Goal: Find specific page/section: Find specific page/section

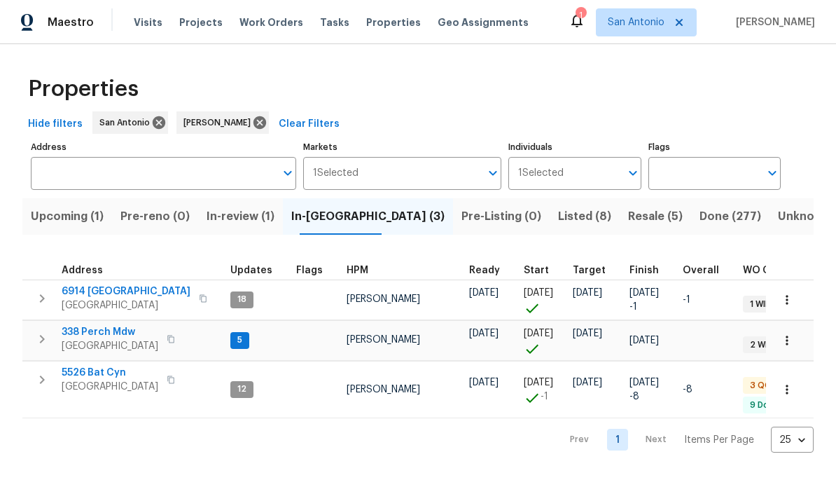
click at [97, 347] on span "[GEOGRAPHIC_DATA]" at bounding box center [110, 346] width 97 height 14
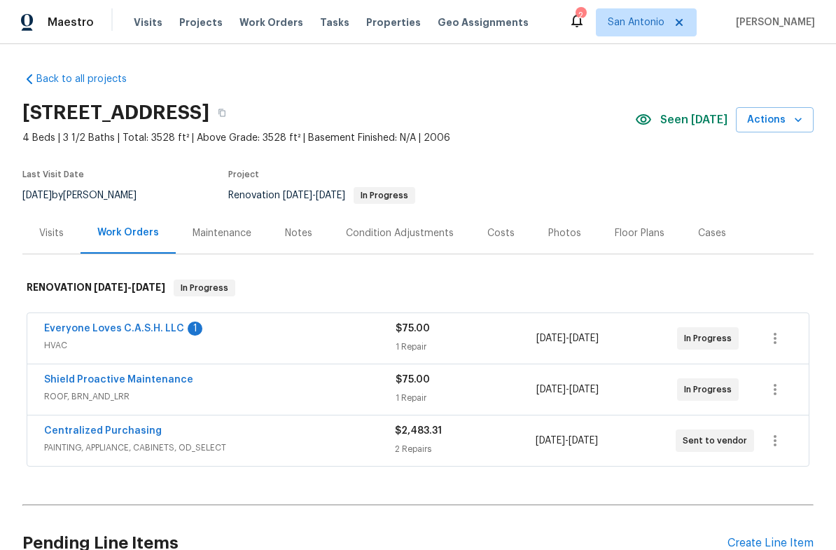
scroll to position [29, 0]
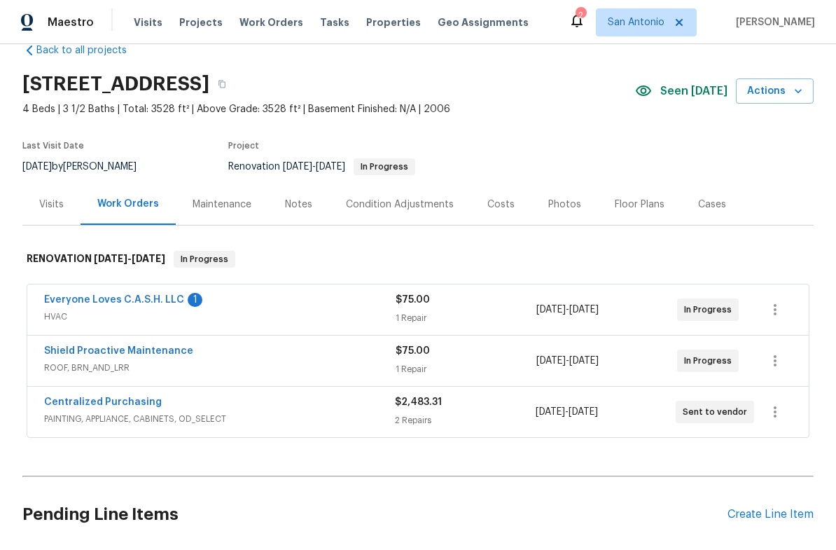
click at [134, 303] on link "Everyone Loves C.A.S.H. LLC" at bounding box center [114, 300] width 140 height 10
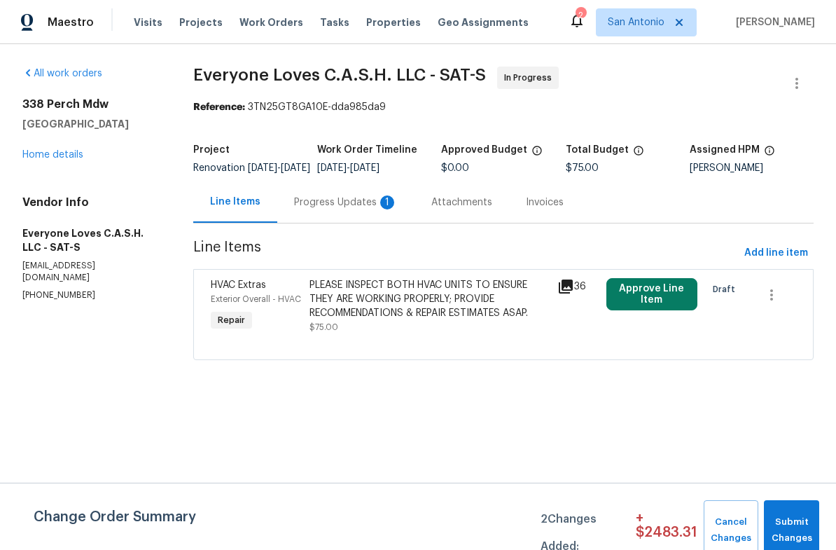
click at [328, 223] on div "Progress Updates 1" at bounding box center [345, 201] width 137 height 41
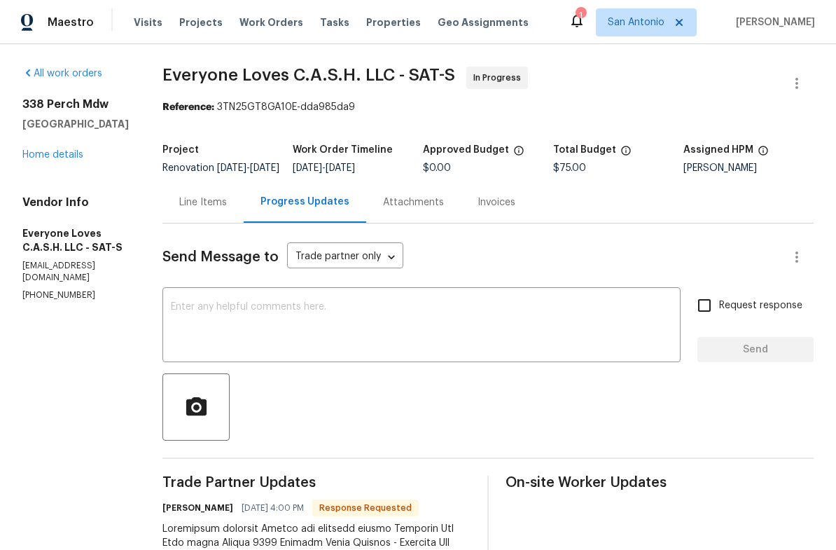
click at [41, 158] on link "Home details" at bounding box center [52, 155] width 61 height 10
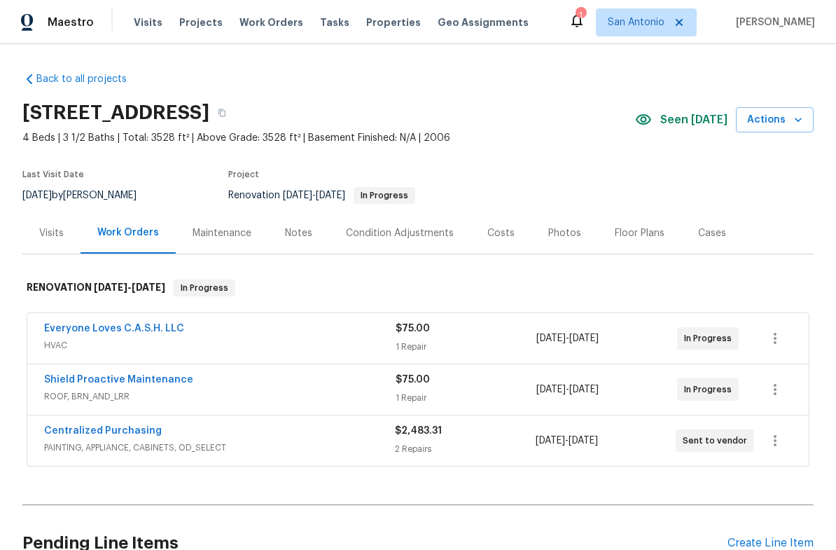
click at [401, 228] on div "Condition Adjustments" at bounding box center [400, 233] width 108 height 14
